Goal: Task Accomplishment & Management: Use online tool/utility

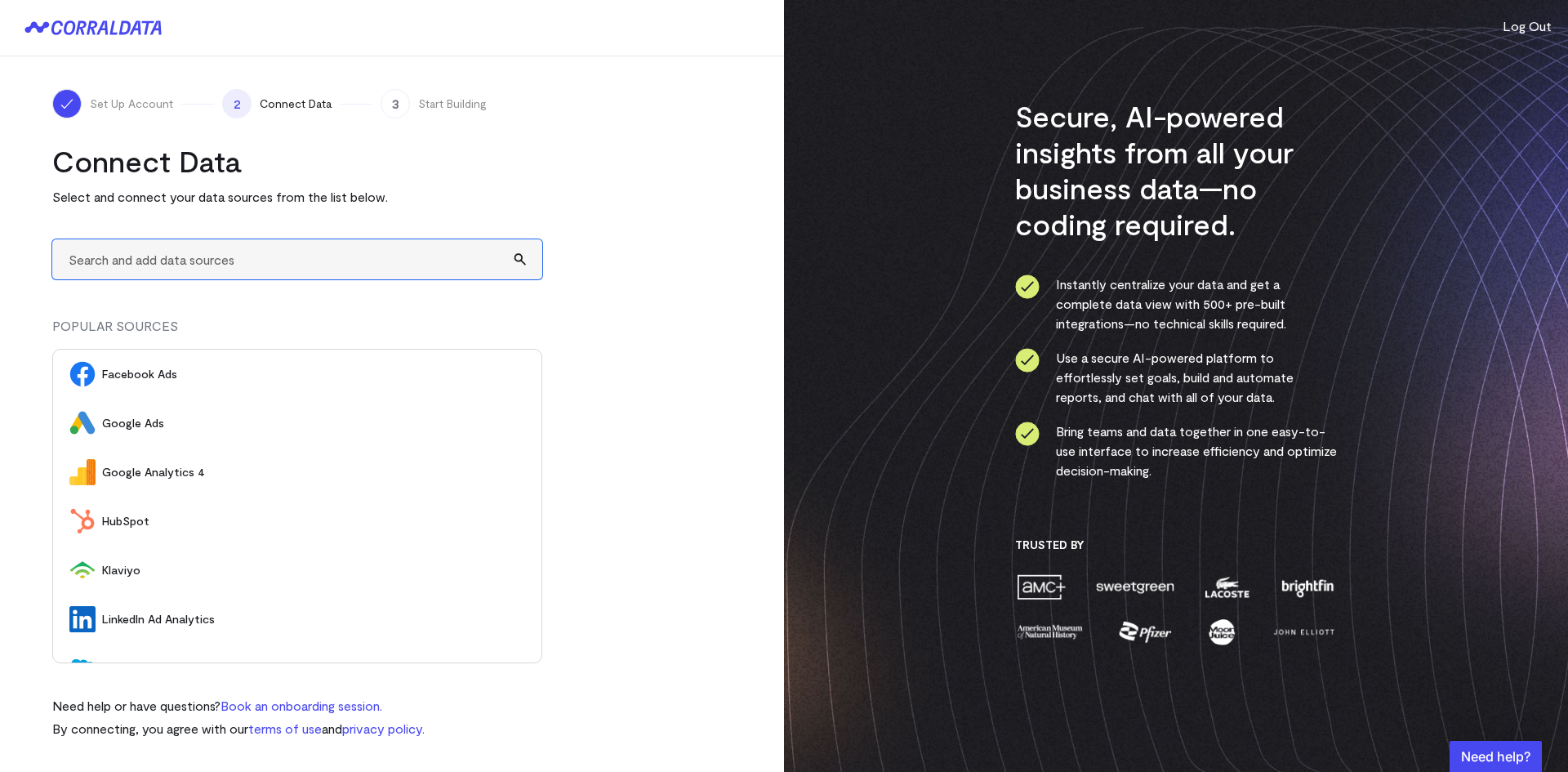
click at [361, 249] on input "text" at bounding box center [296, 259] width 490 height 40
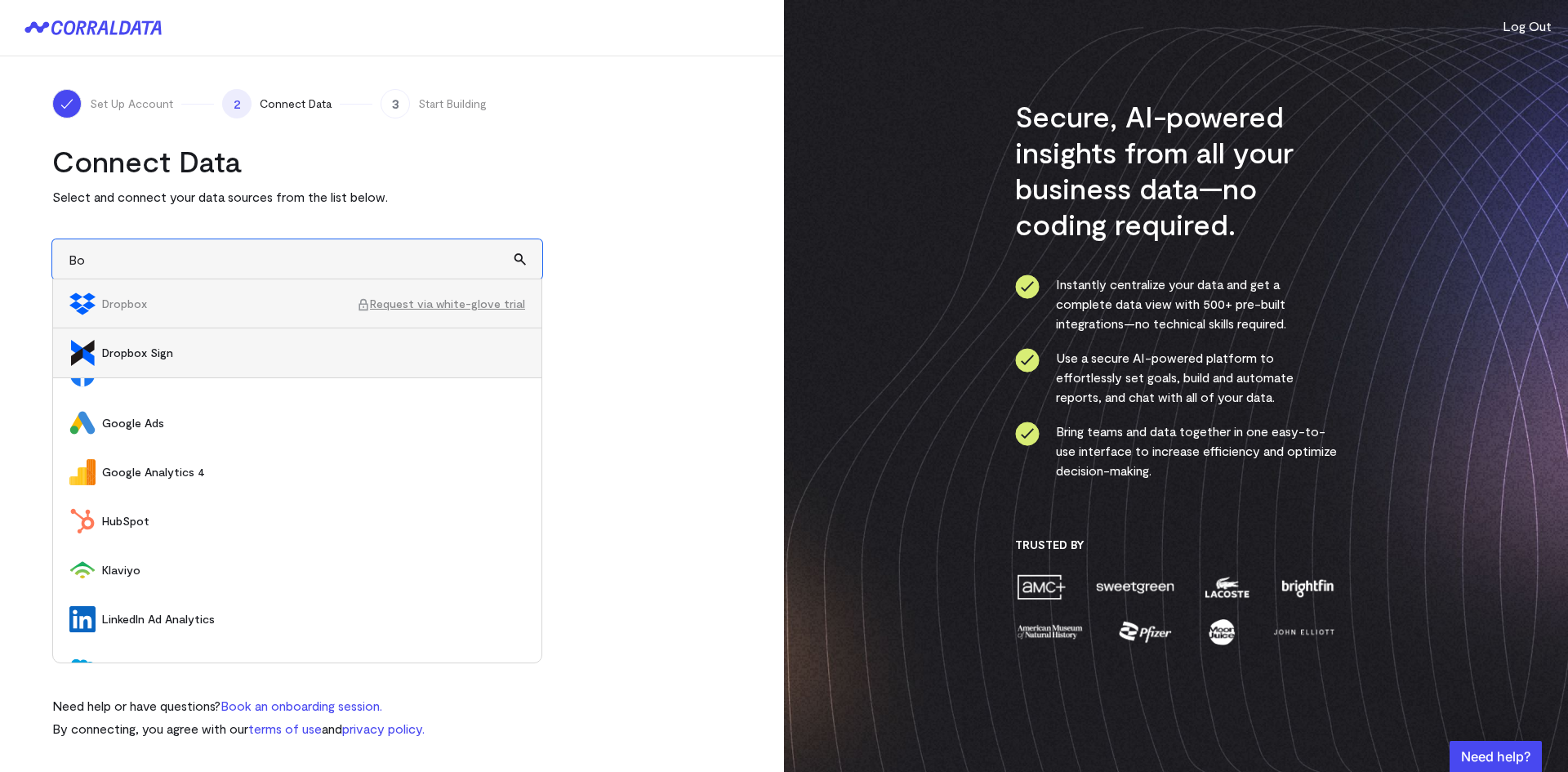
type input "Box"
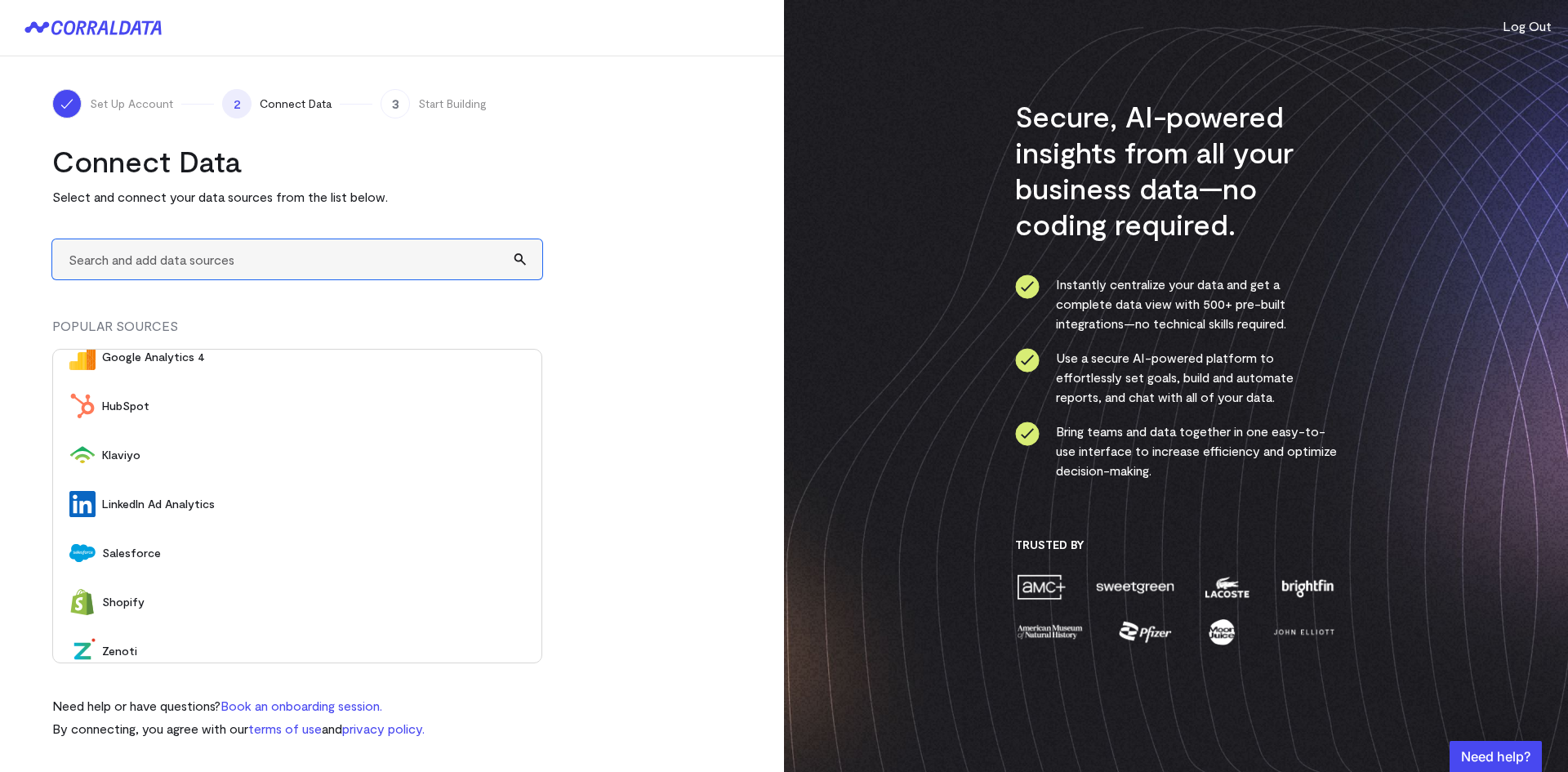
scroll to position [129, 0]
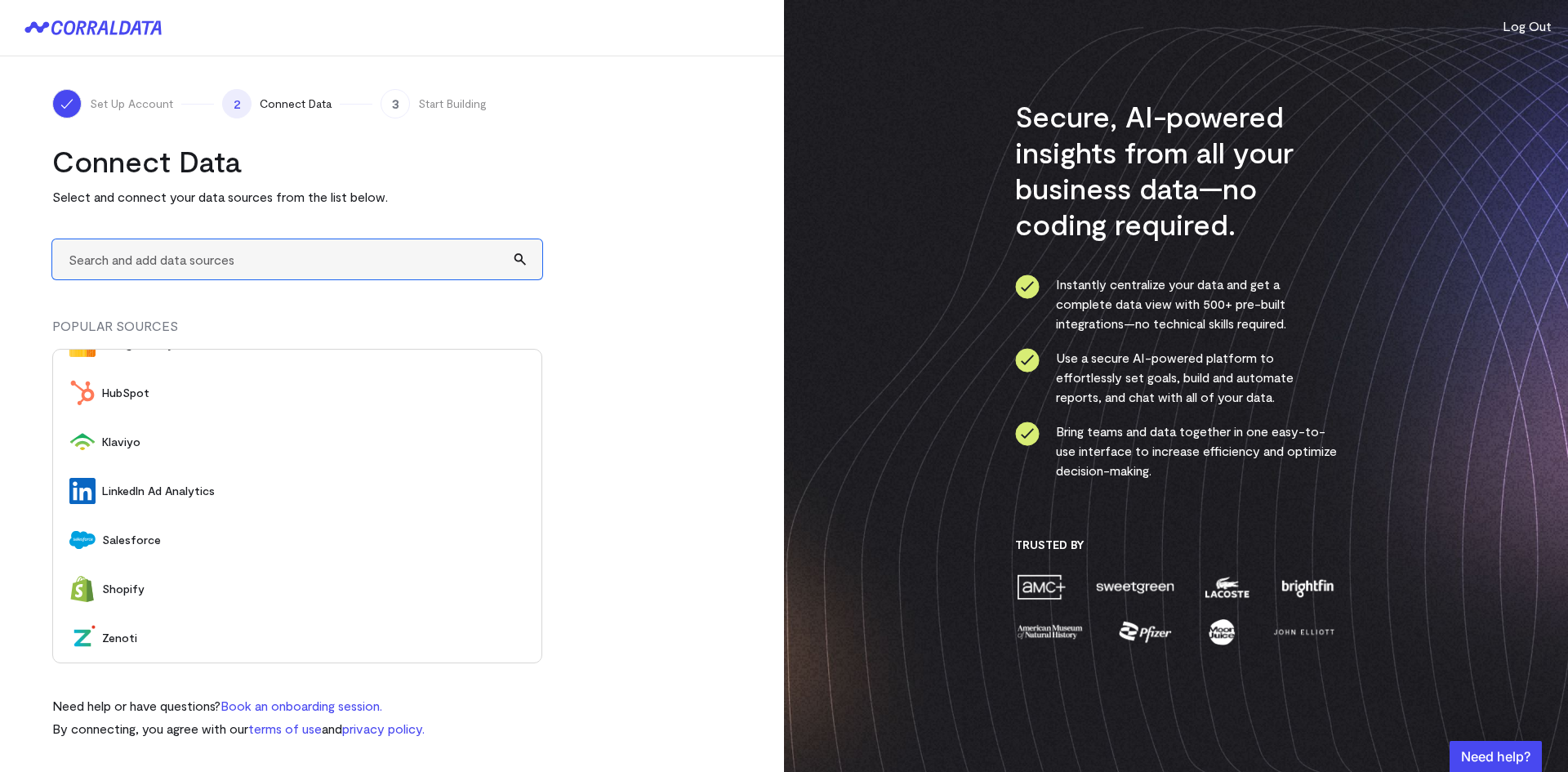
click at [264, 245] on input "text" at bounding box center [296, 259] width 490 height 40
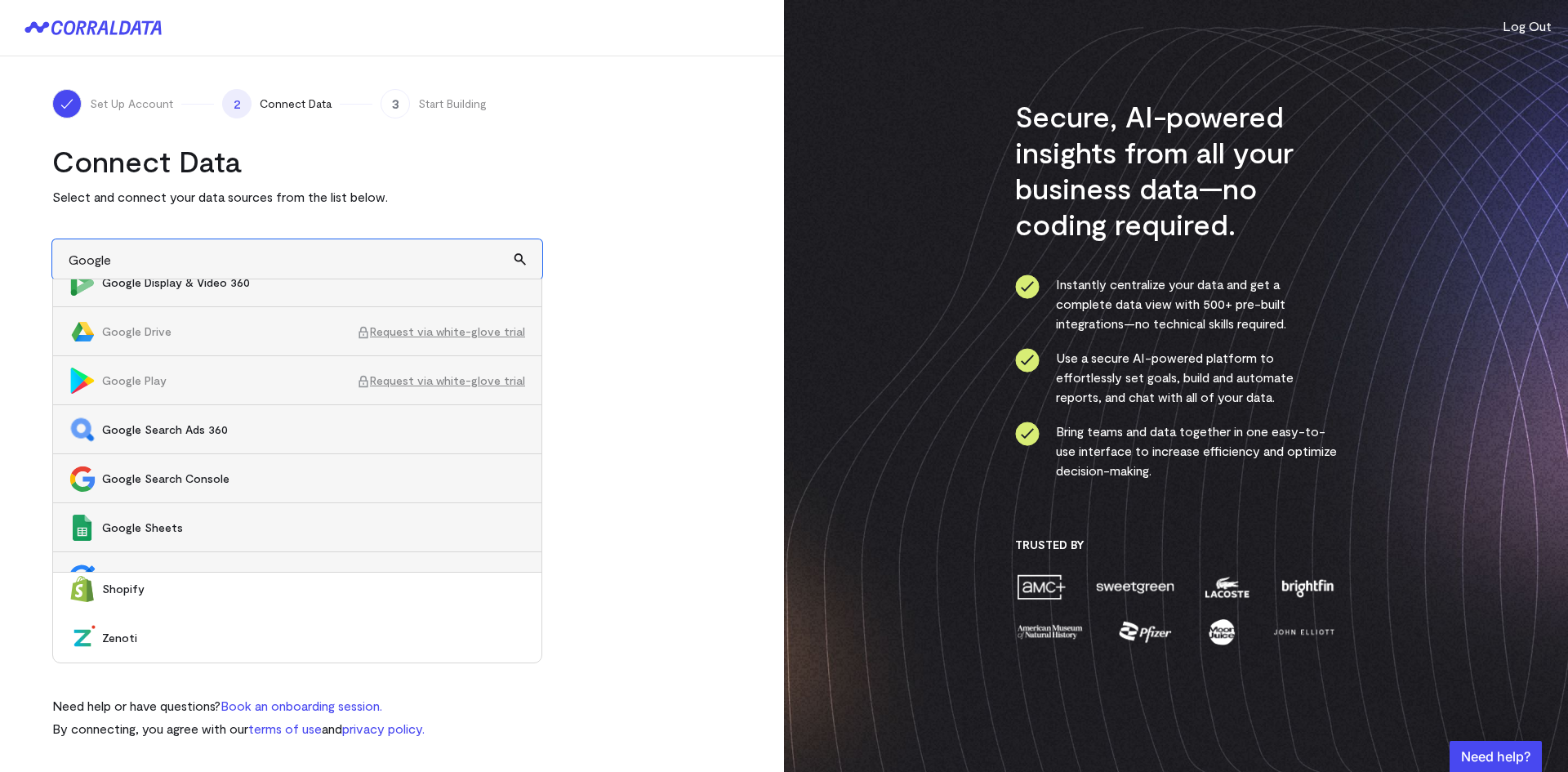
scroll to position [736, 0]
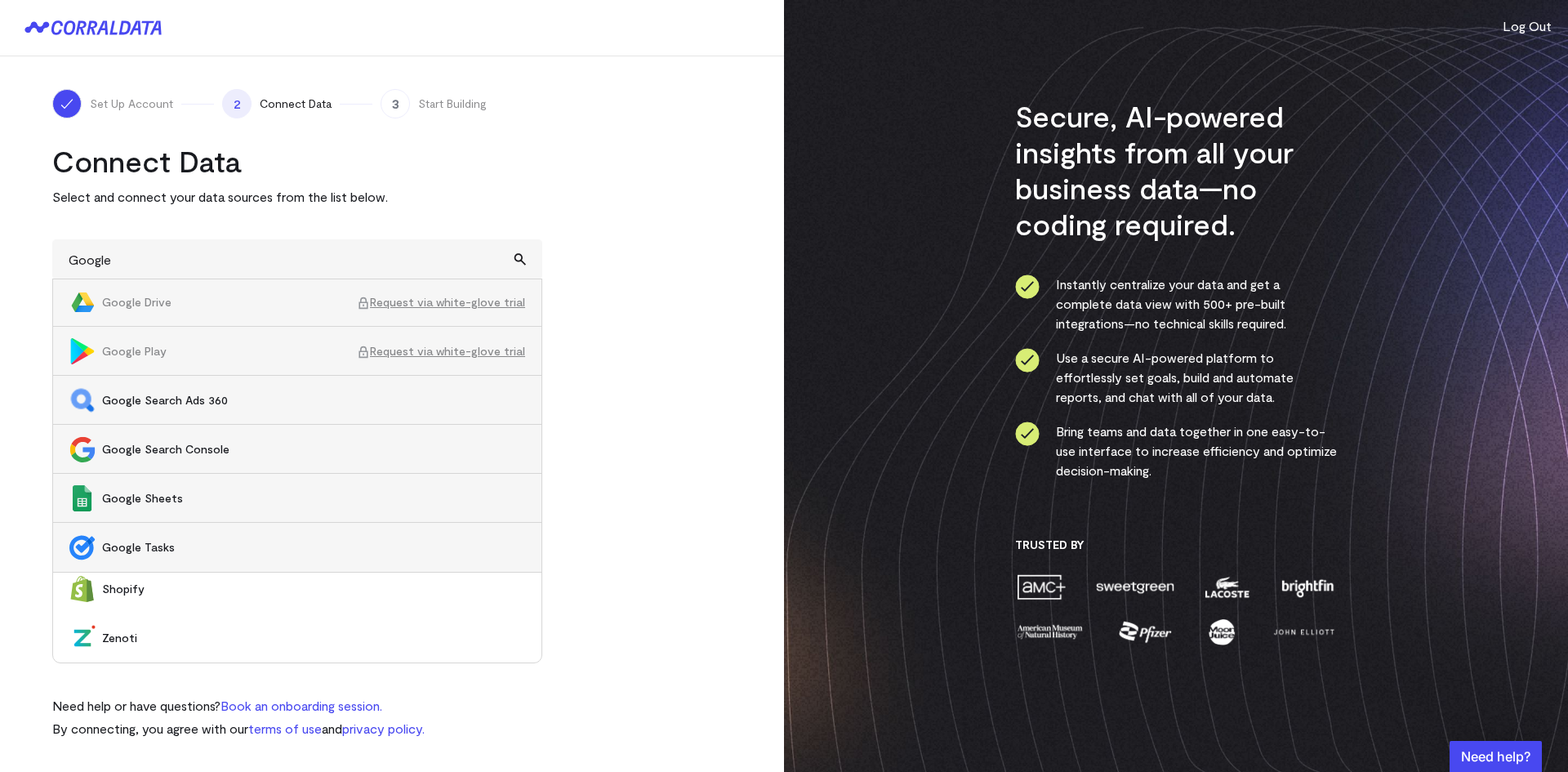
click at [250, 493] on span "Google Sheets" at bounding box center [313, 498] width 423 height 16
type input "Google Sheets"
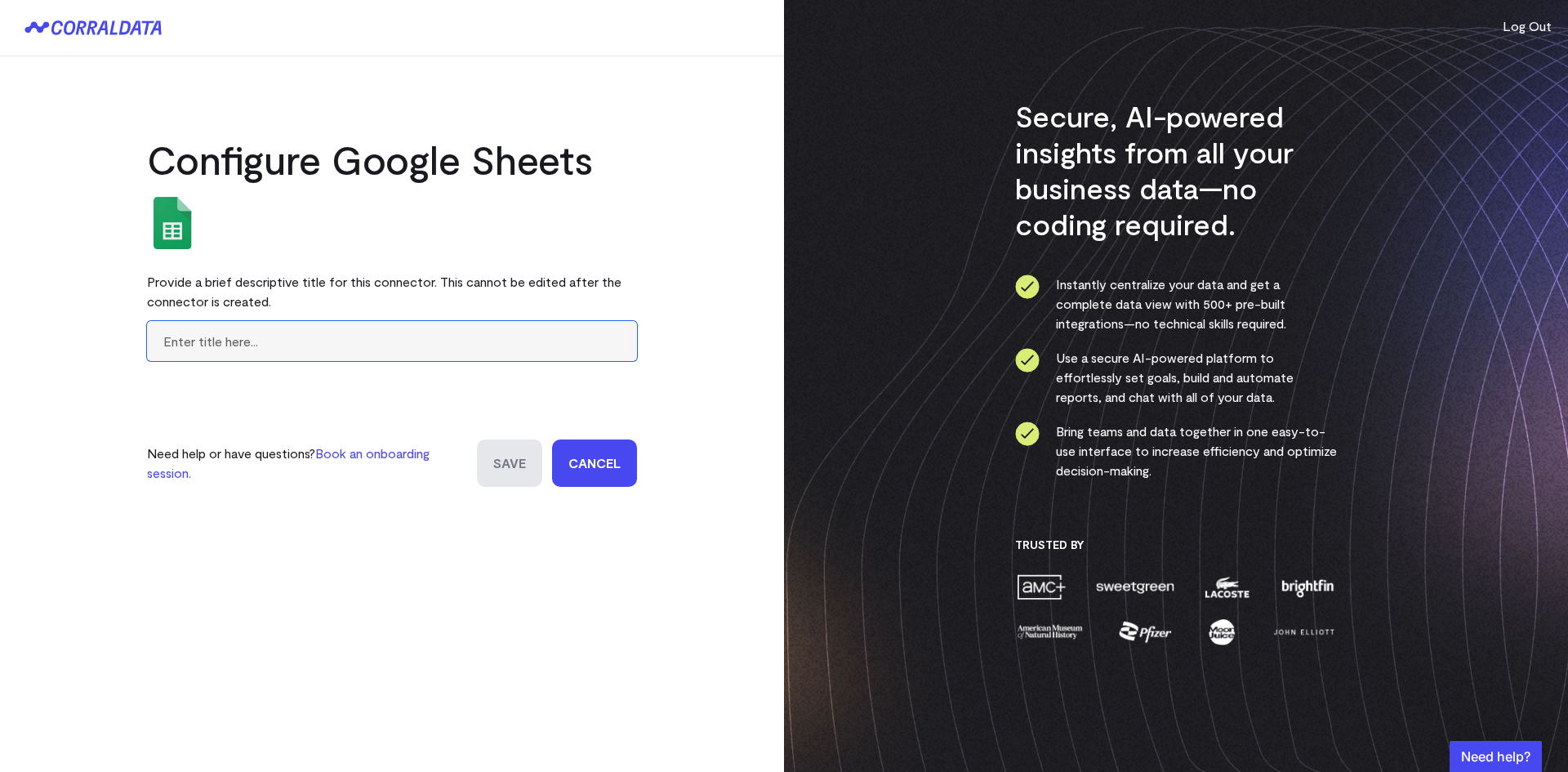
click at [421, 341] on input "text" at bounding box center [391, 341] width 490 height 40
type input "Corraldata"
click at [525, 472] on input "Save" at bounding box center [509, 462] width 65 height 47
